Goal: Understand process/instructions: Learn how to perform a task or action

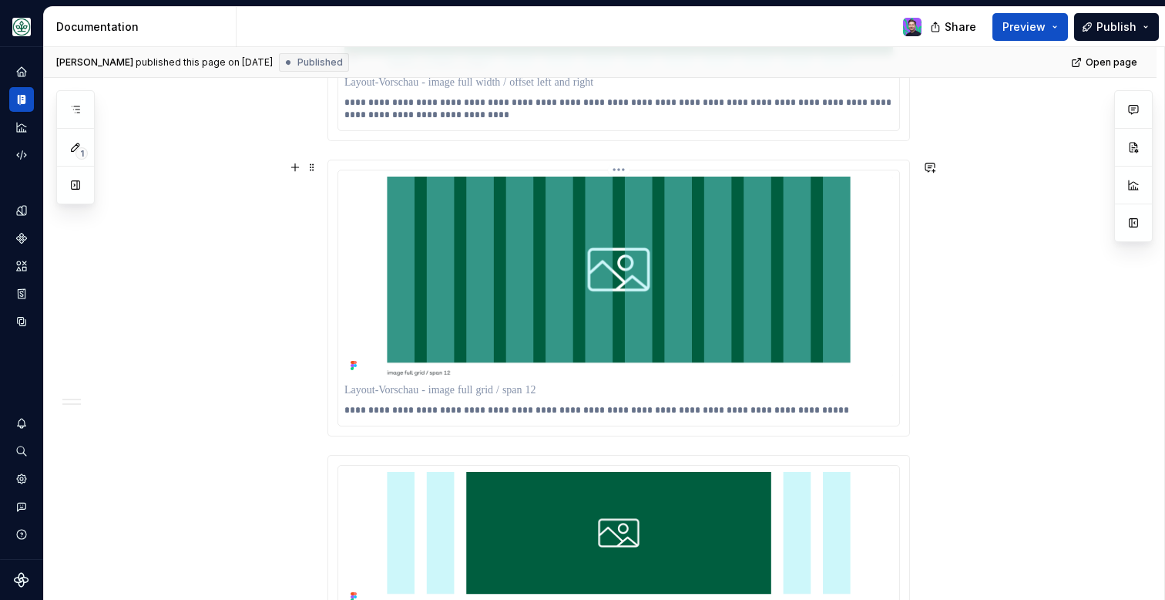
scroll to position [1508, 0]
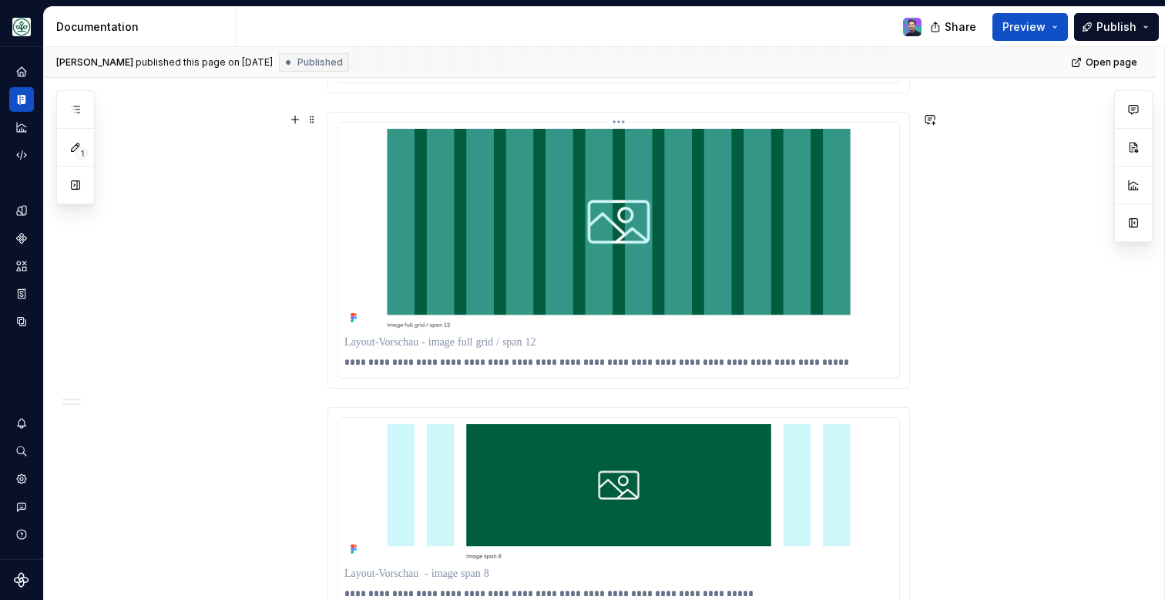
click at [496, 317] on img at bounding box center [619, 228] width 549 height 199
click at [618, 120] on div "**********" at bounding box center [618, 250] width 581 height 274
click at [630, 126] on html "AOK Mein Leben Design system data Documentation Share Preview Publish 1 Pages A…" at bounding box center [582, 300] width 1165 height 600
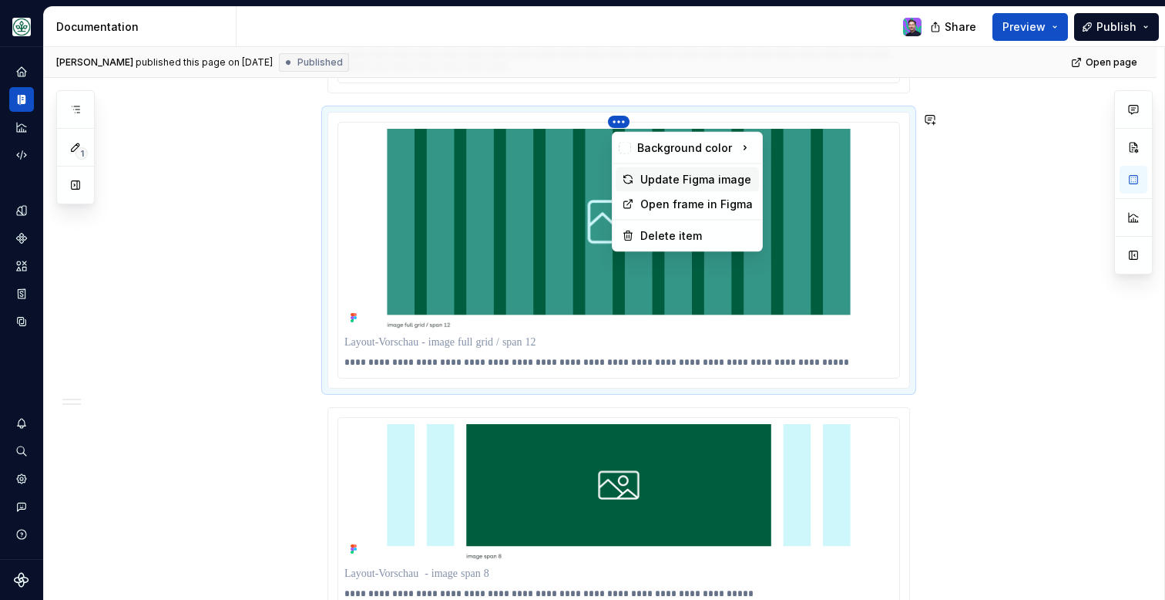
click at [654, 180] on div "Update Figma image" at bounding box center [697, 179] width 113 height 15
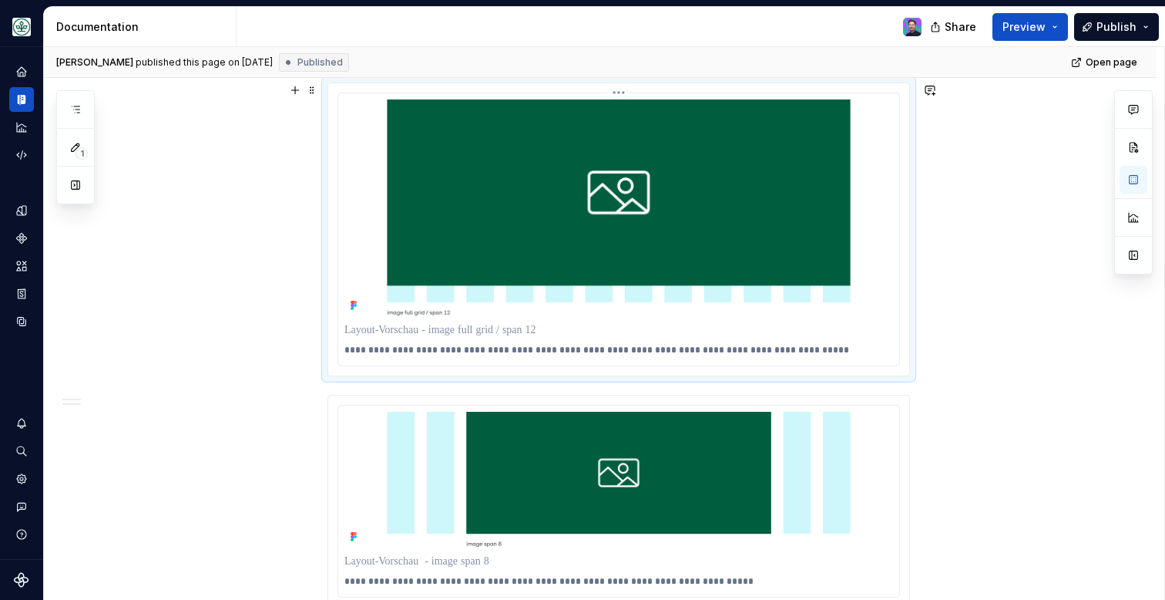
scroll to position [1543, 0]
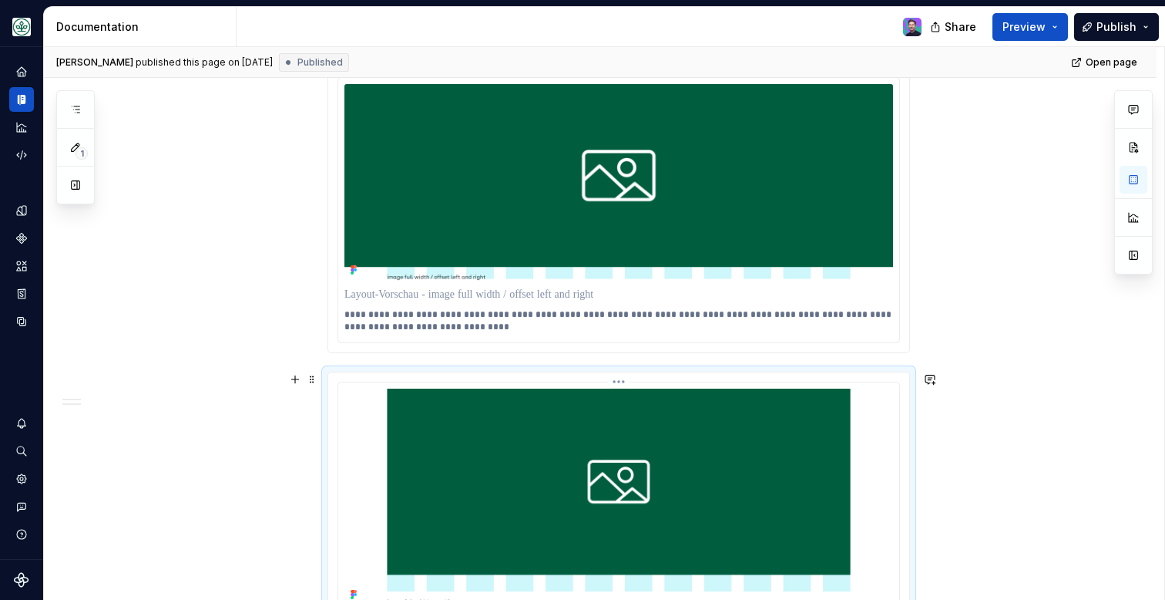
scroll to position [1243, 0]
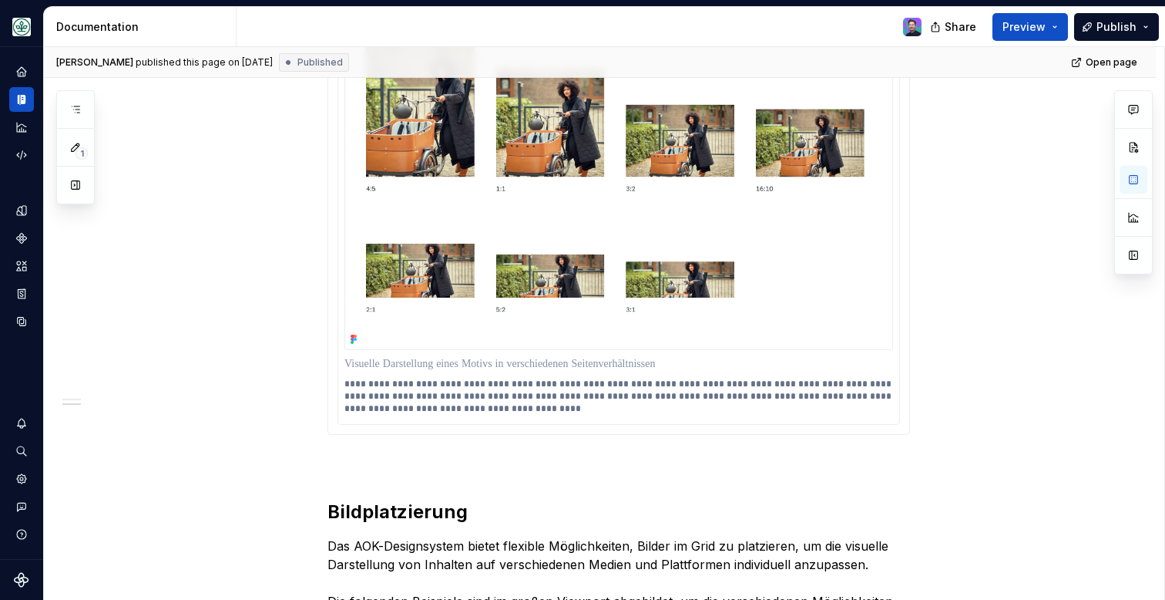
scroll to position [546, 0]
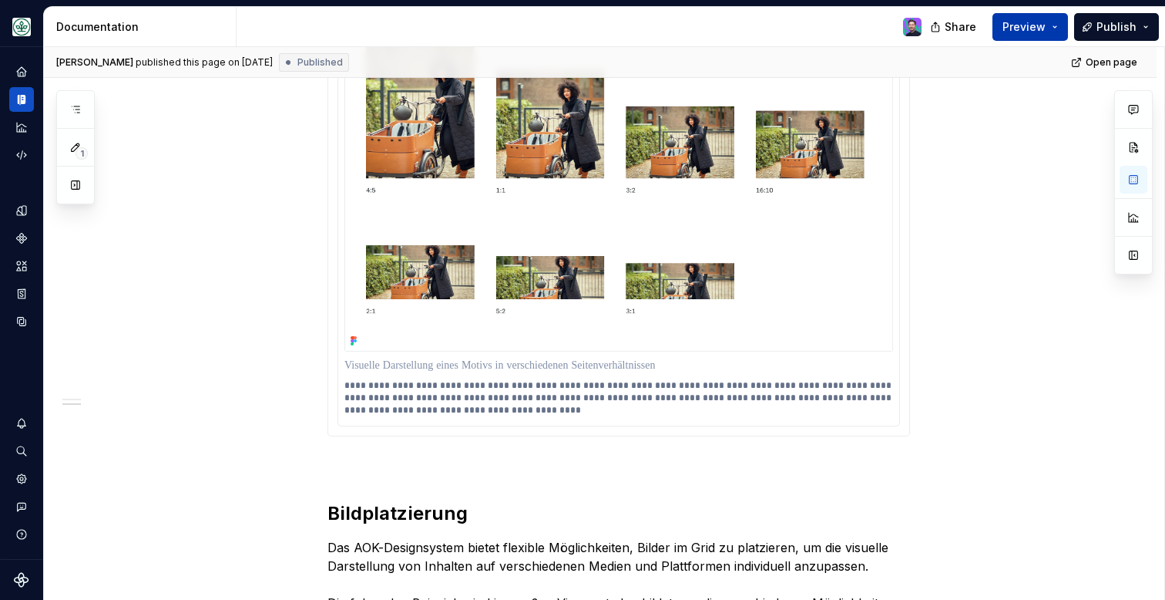
click at [1023, 21] on span "Preview" at bounding box center [1024, 26] width 43 height 15
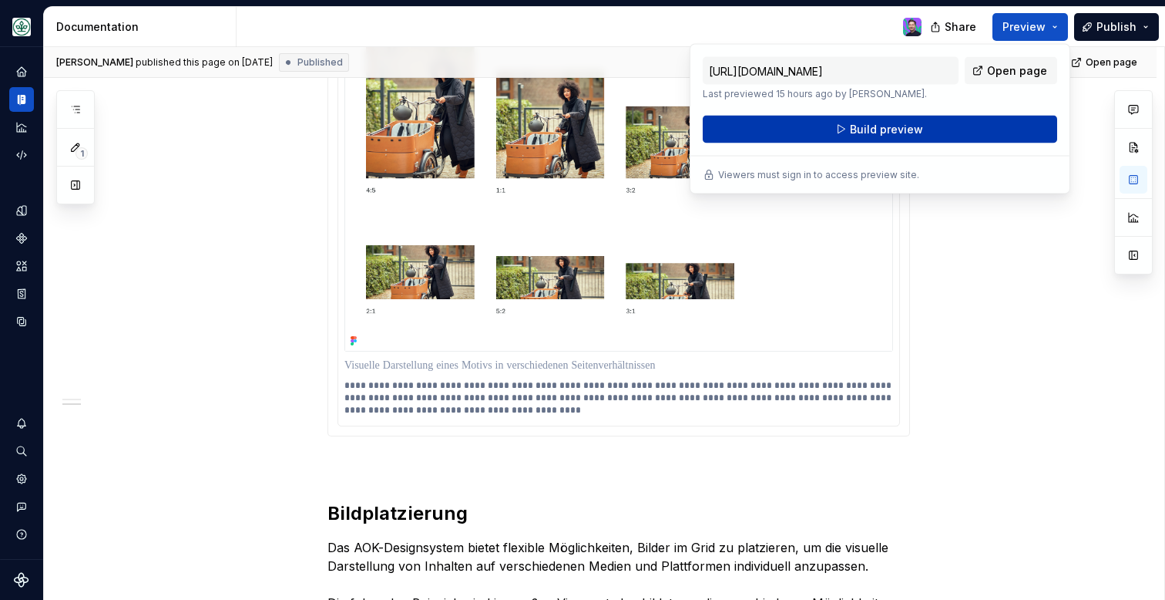
click at [953, 129] on button "Build preview" at bounding box center [880, 130] width 355 height 28
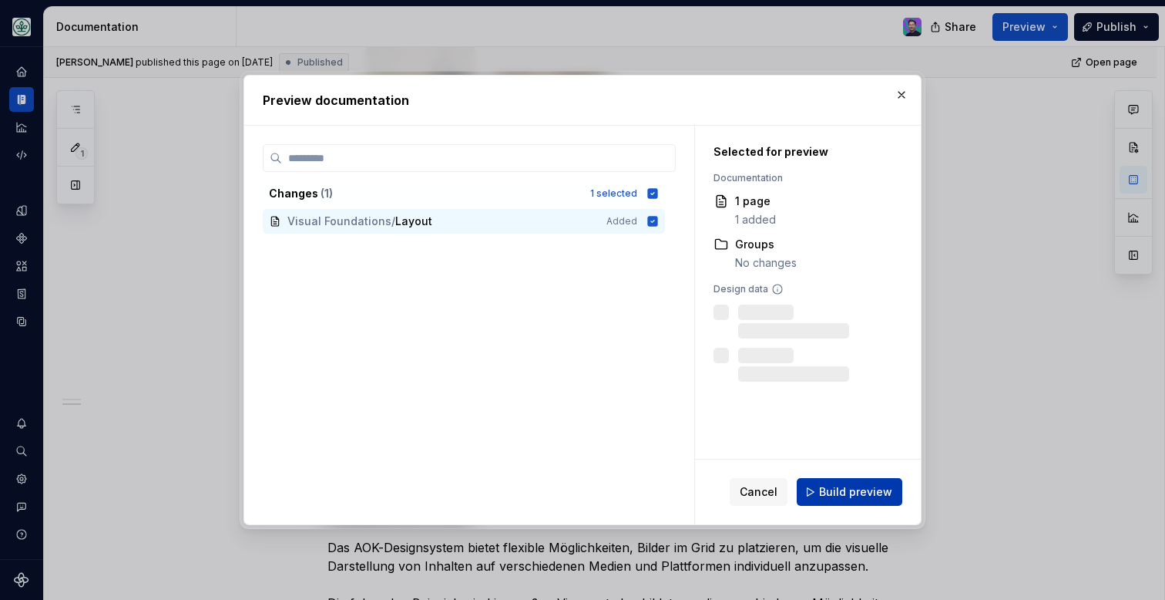
click at [835, 497] on span "Build preview" at bounding box center [855, 491] width 73 height 15
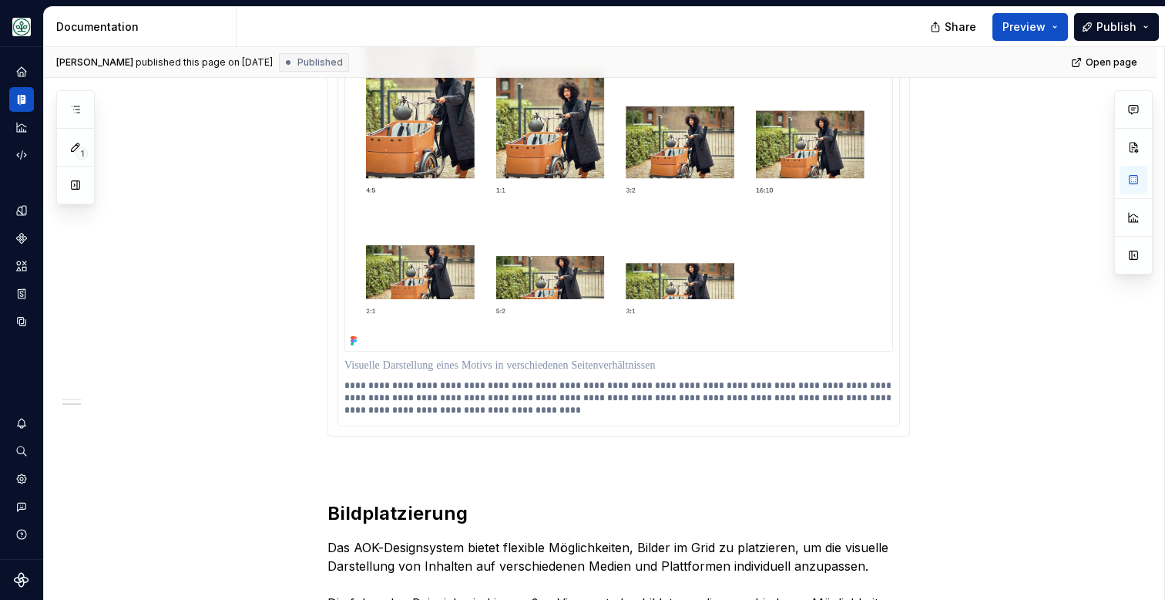
type textarea "*"
